Goal: Book appointment/travel/reservation

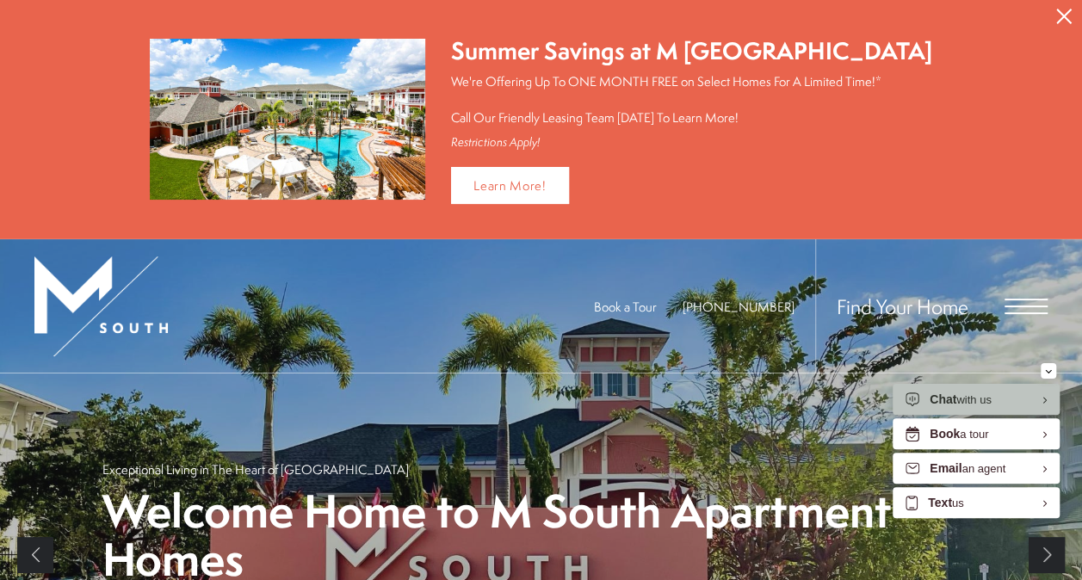
click at [1014, 299] on span "Open Menu" at bounding box center [1025, 306] width 43 height 15
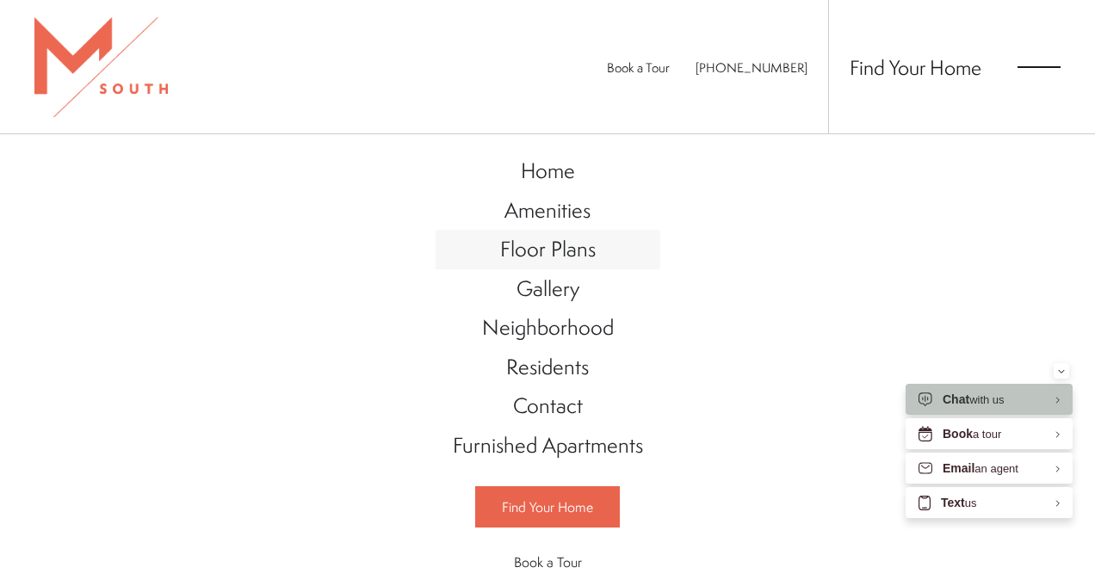
click at [553, 248] on span "Floor Plans" at bounding box center [548, 248] width 96 height 29
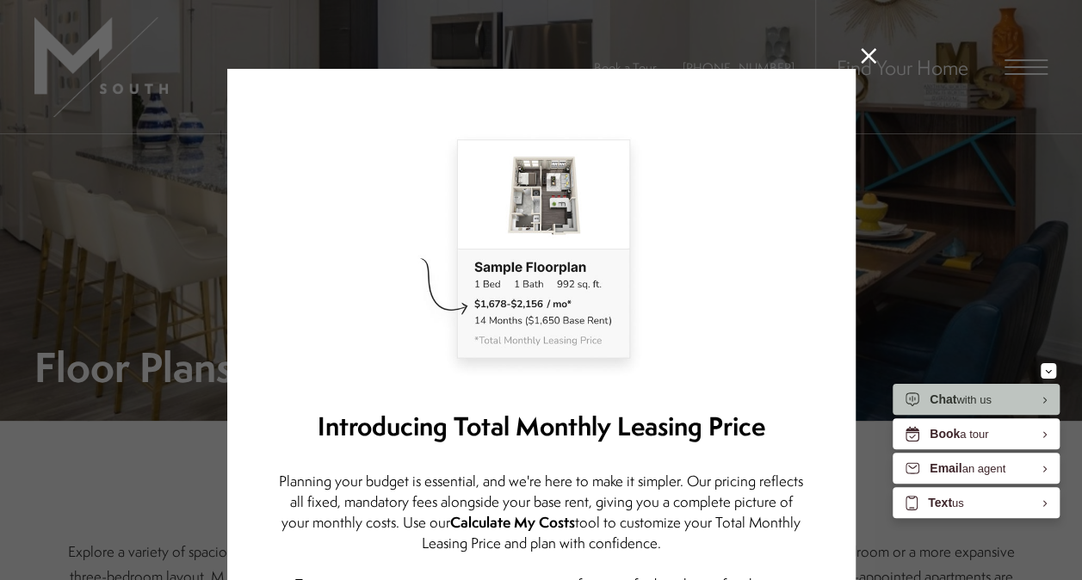
click at [861, 58] on icon at bounding box center [868, 55] width 15 height 15
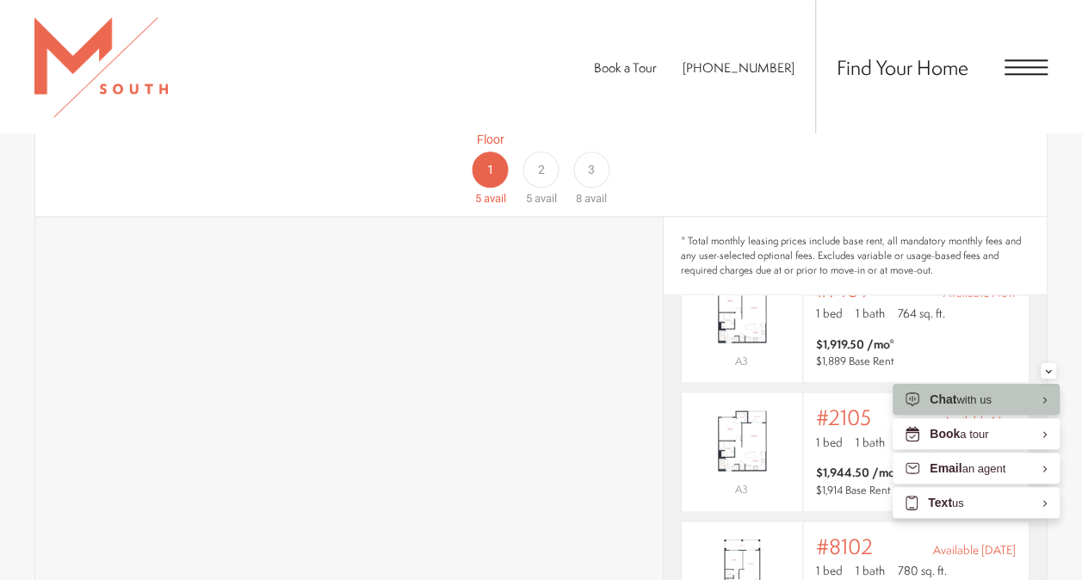
scroll to position [187, 0]
click at [1047, 373] on icon "Minimize" at bounding box center [1048, 371] width 5 height 3
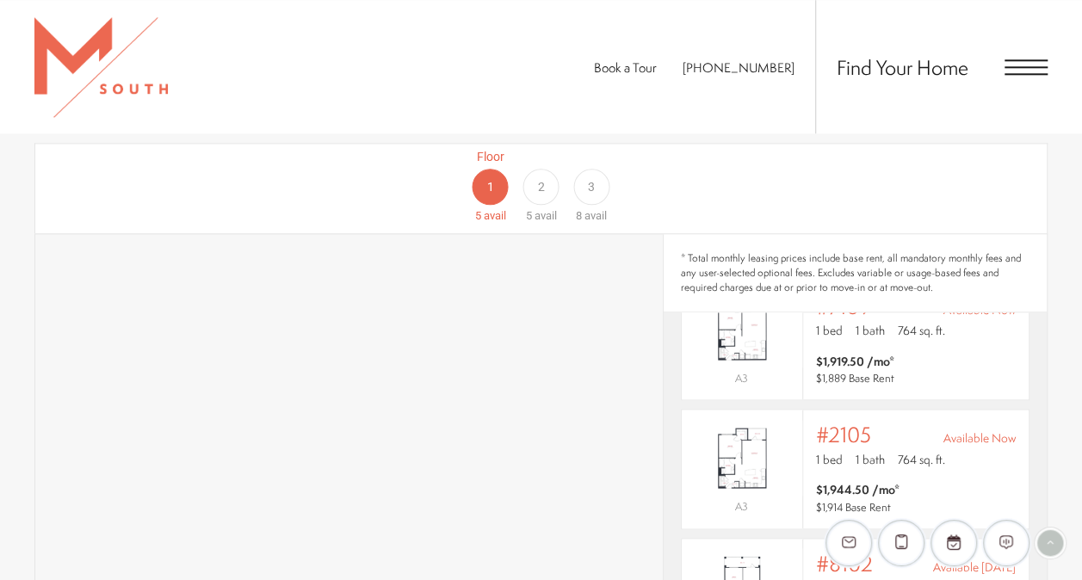
scroll to position [918, 0]
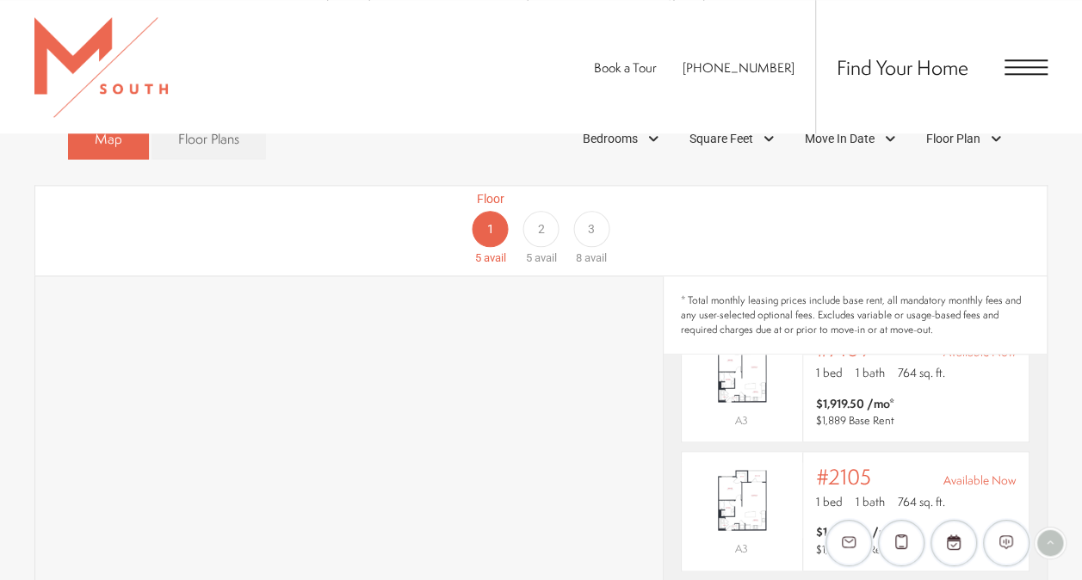
click at [589, 220] on span "3" at bounding box center [591, 229] width 7 height 18
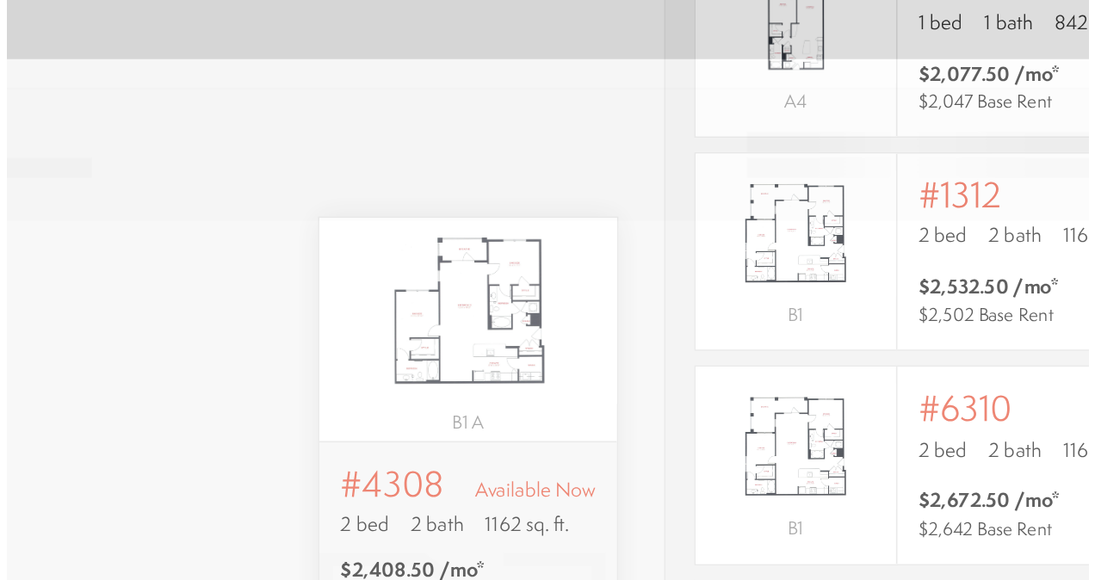
scroll to position [563, 0]
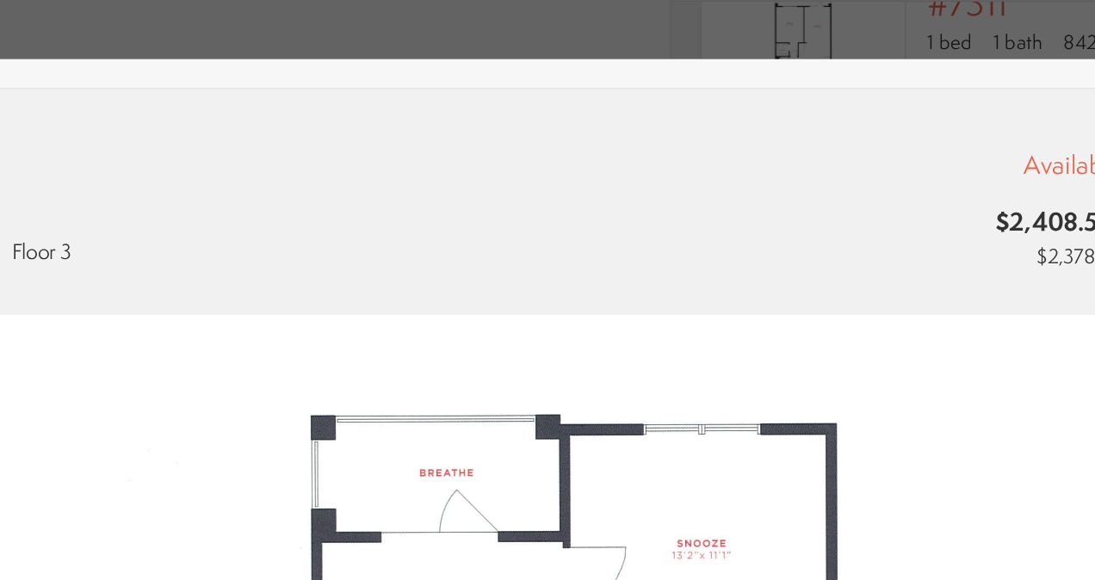
type input "**********"
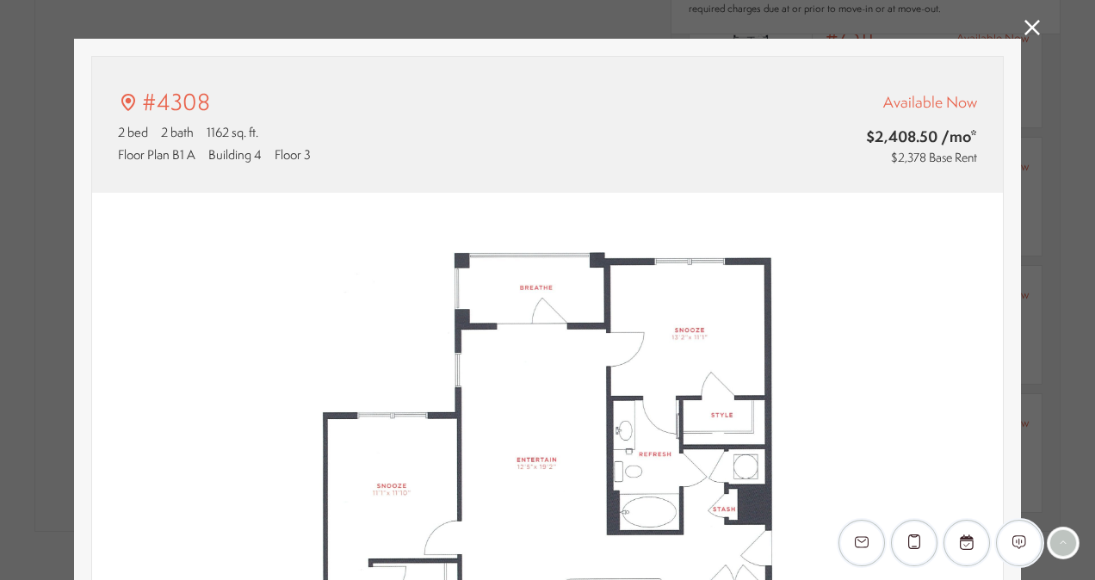
scroll to position [0, 0]
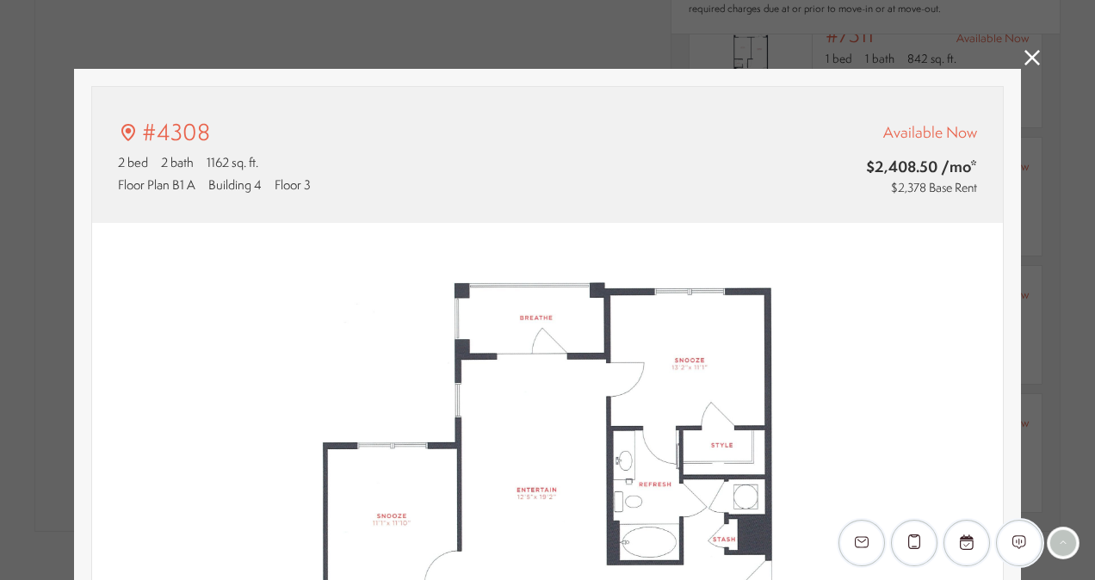
click at [1024, 59] on icon at bounding box center [1031, 57] width 15 height 15
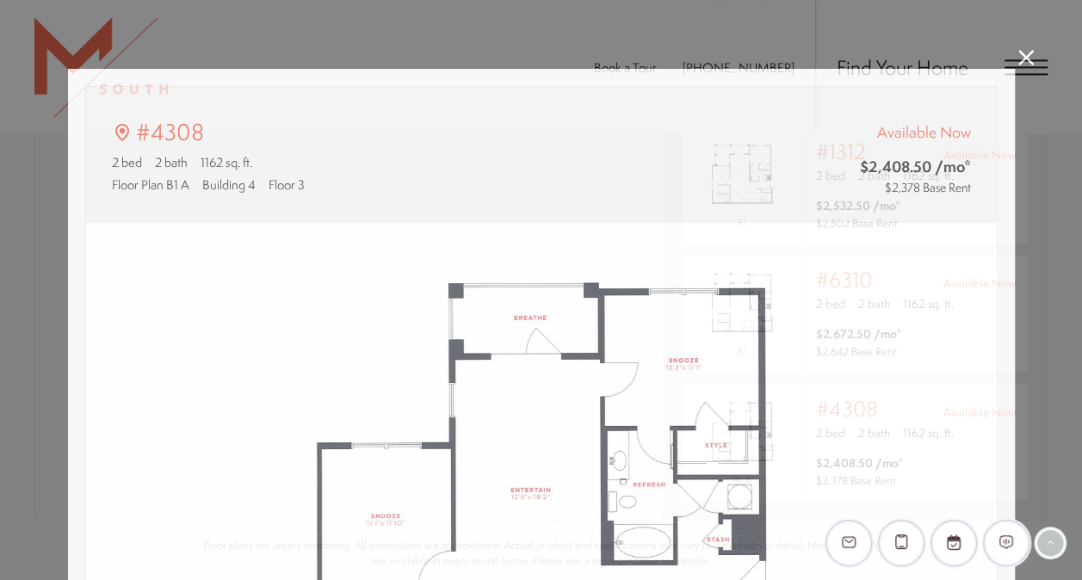
scroll to position [571, 0]
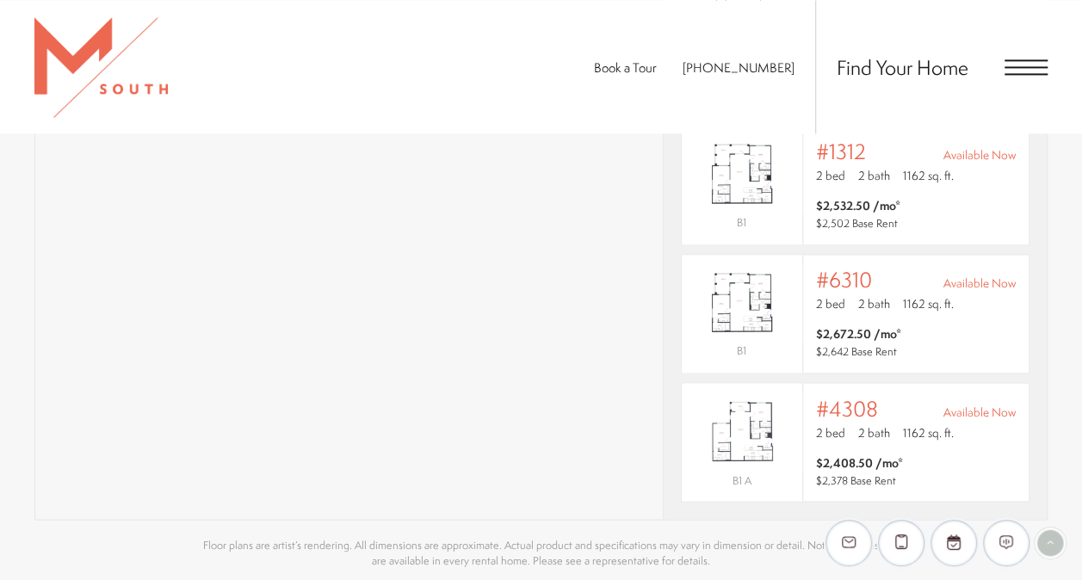
click at [1017, 67] on span "Open Menu" at bounding box center [1025, 66] width 43 height 15
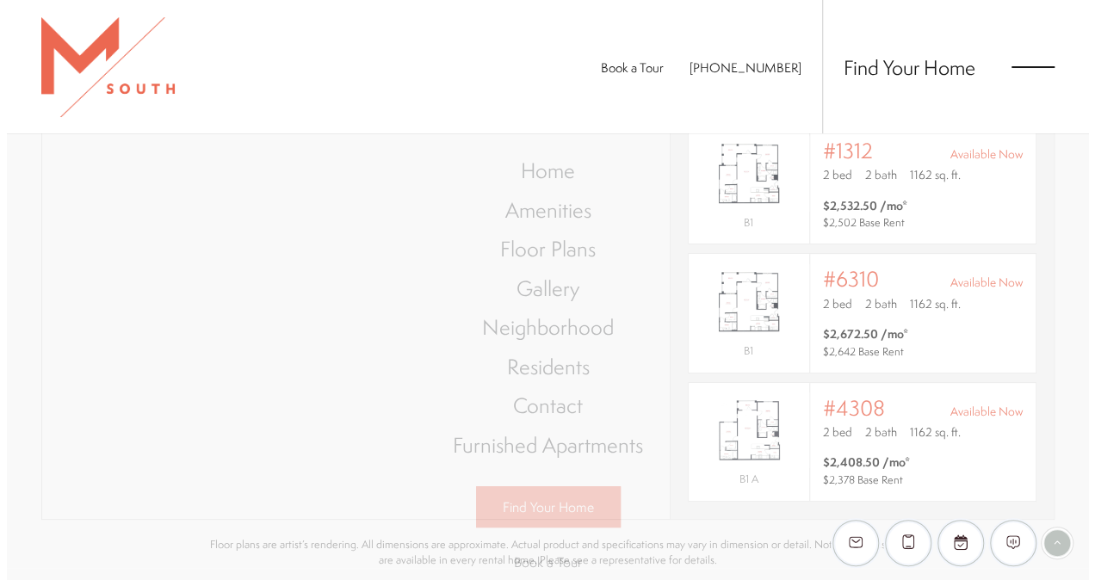
scroll to position [563, 0]
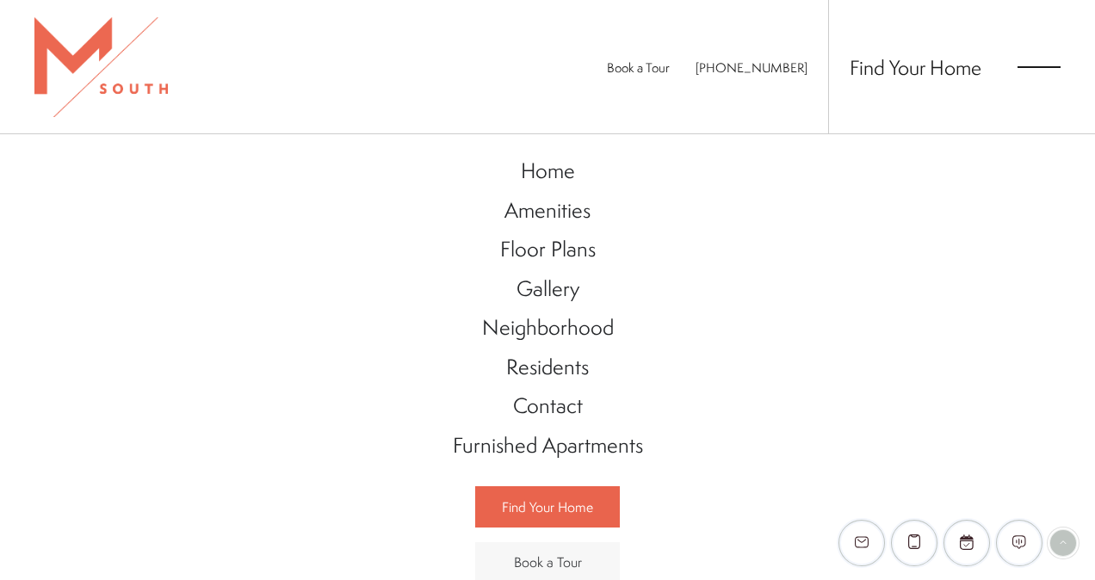
click at [556, 555] on span "Book a Tour" at bounding box center [548, 561] width 68 height 19
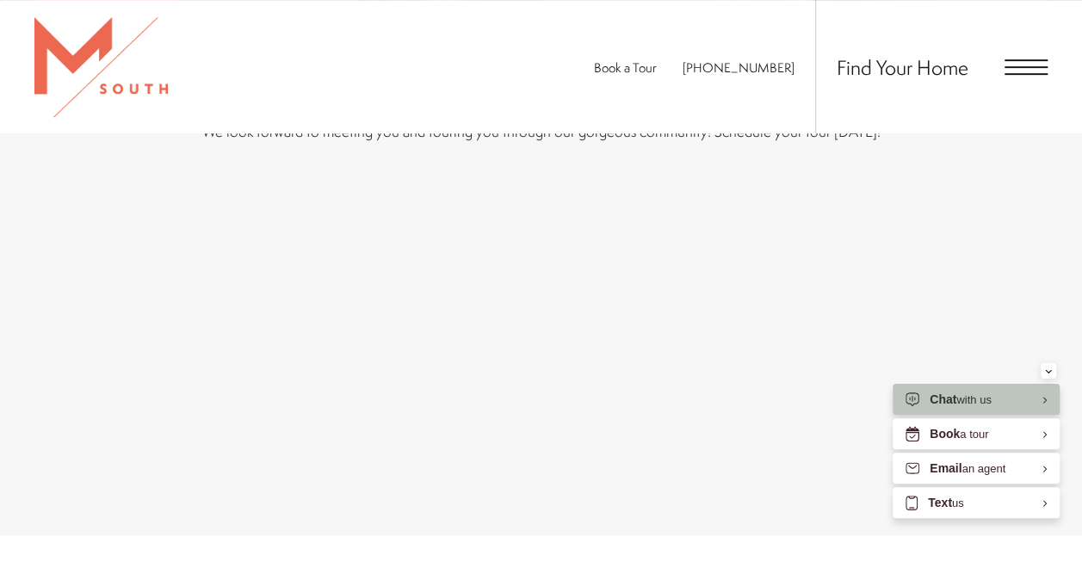
scroll to position [362, 0]
